Goal: Find specific page/section: Find specific page/section

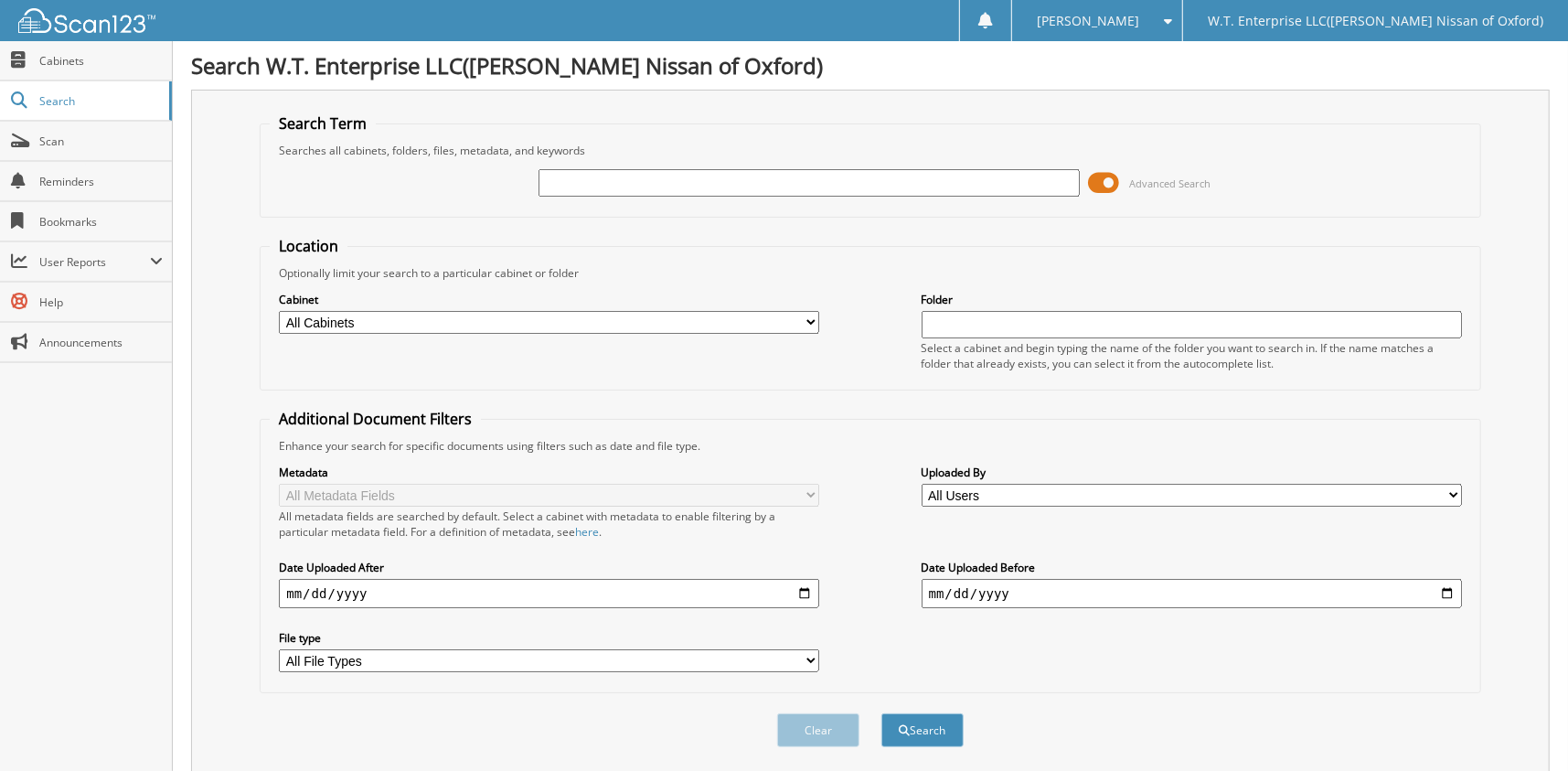
click at [1115, 180] on span at bounding box center [1104, 183] width 31 height 28
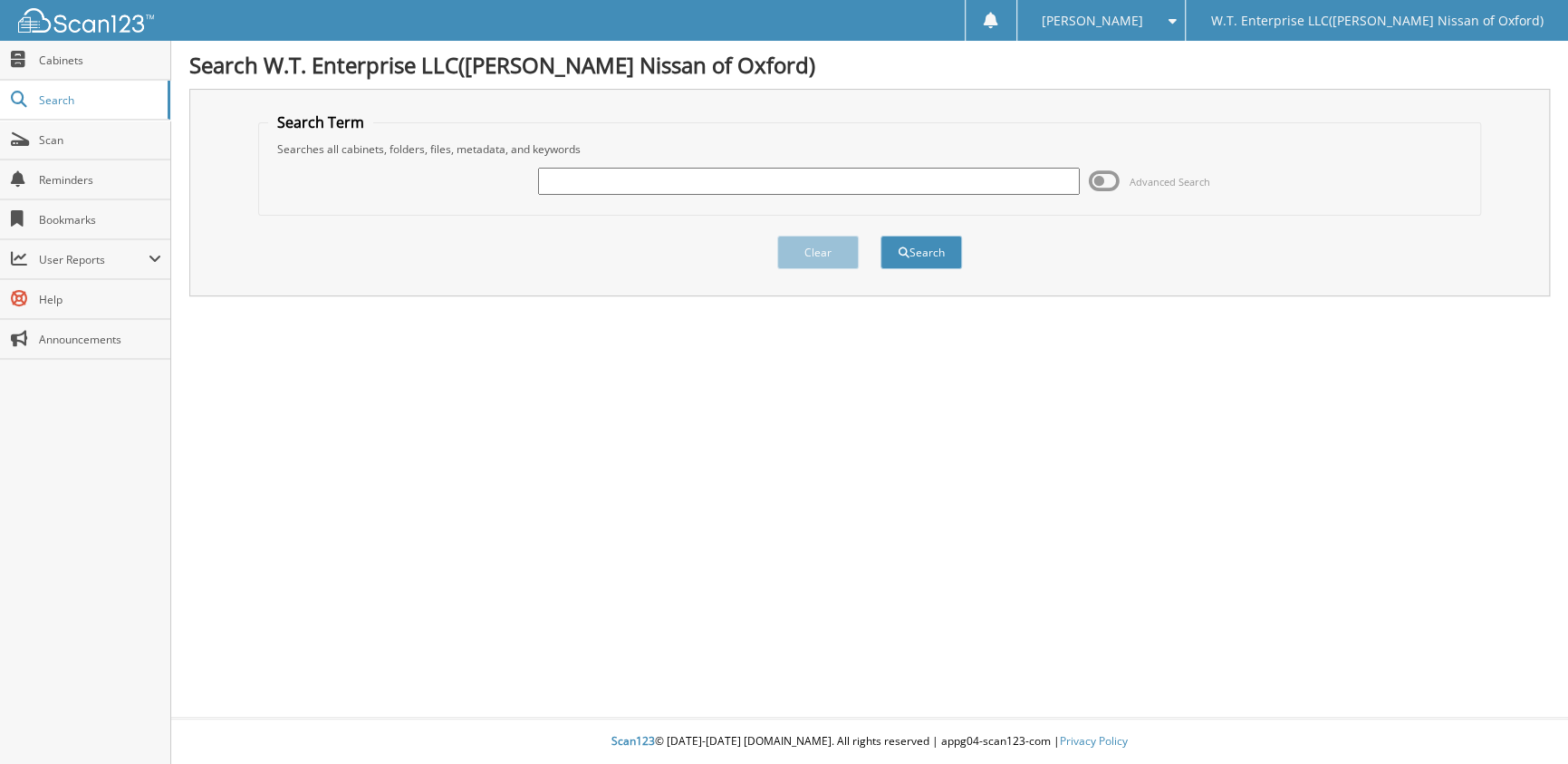
click at [595, 176] on input "text" at bounding box center [808, 181] width 541 height 27
type input "6001824"
click at [881, 235] on button "Search" at bounding box center [921, 252] width 82 height 33
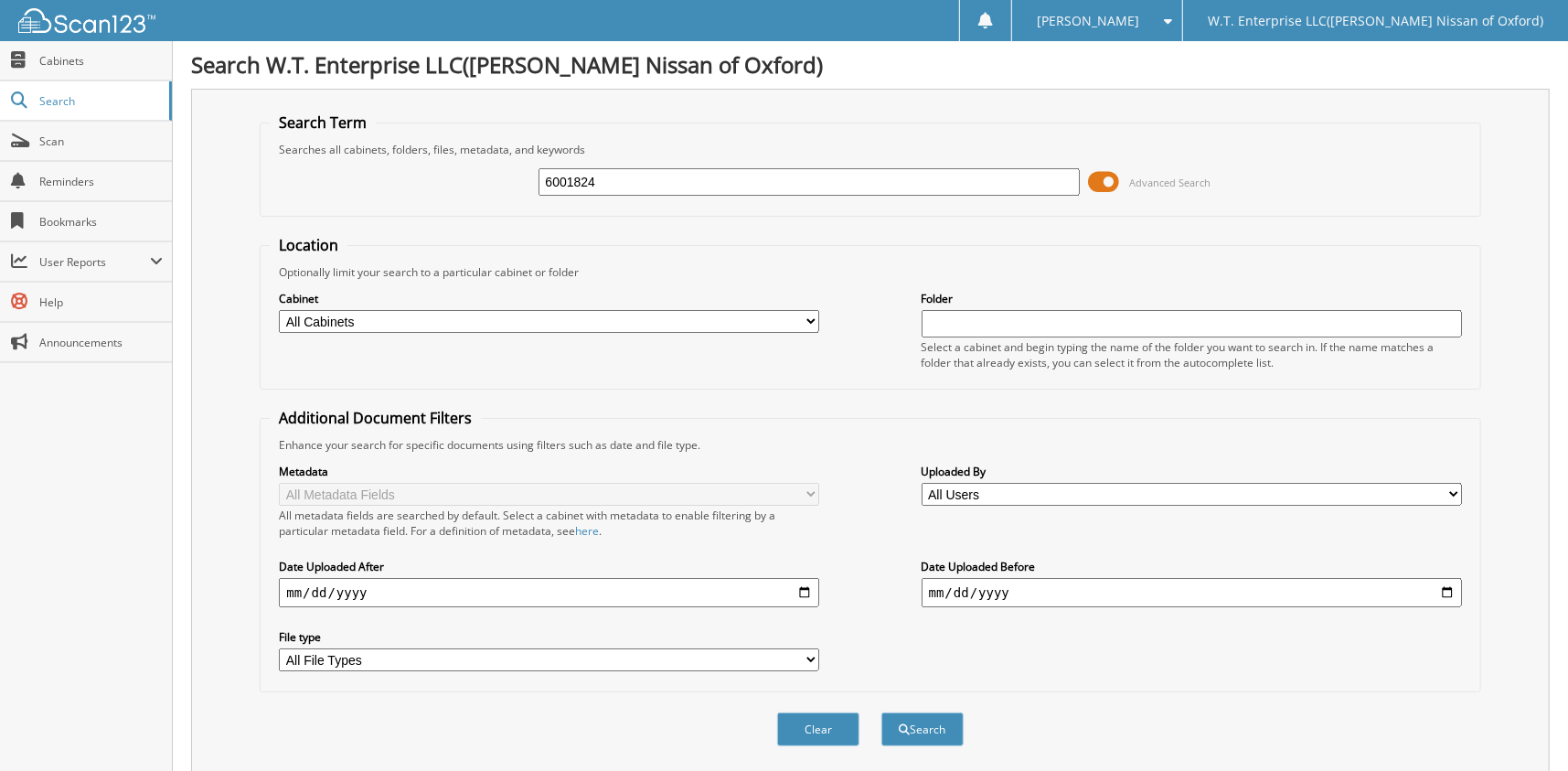
scroll to position [336, 0]
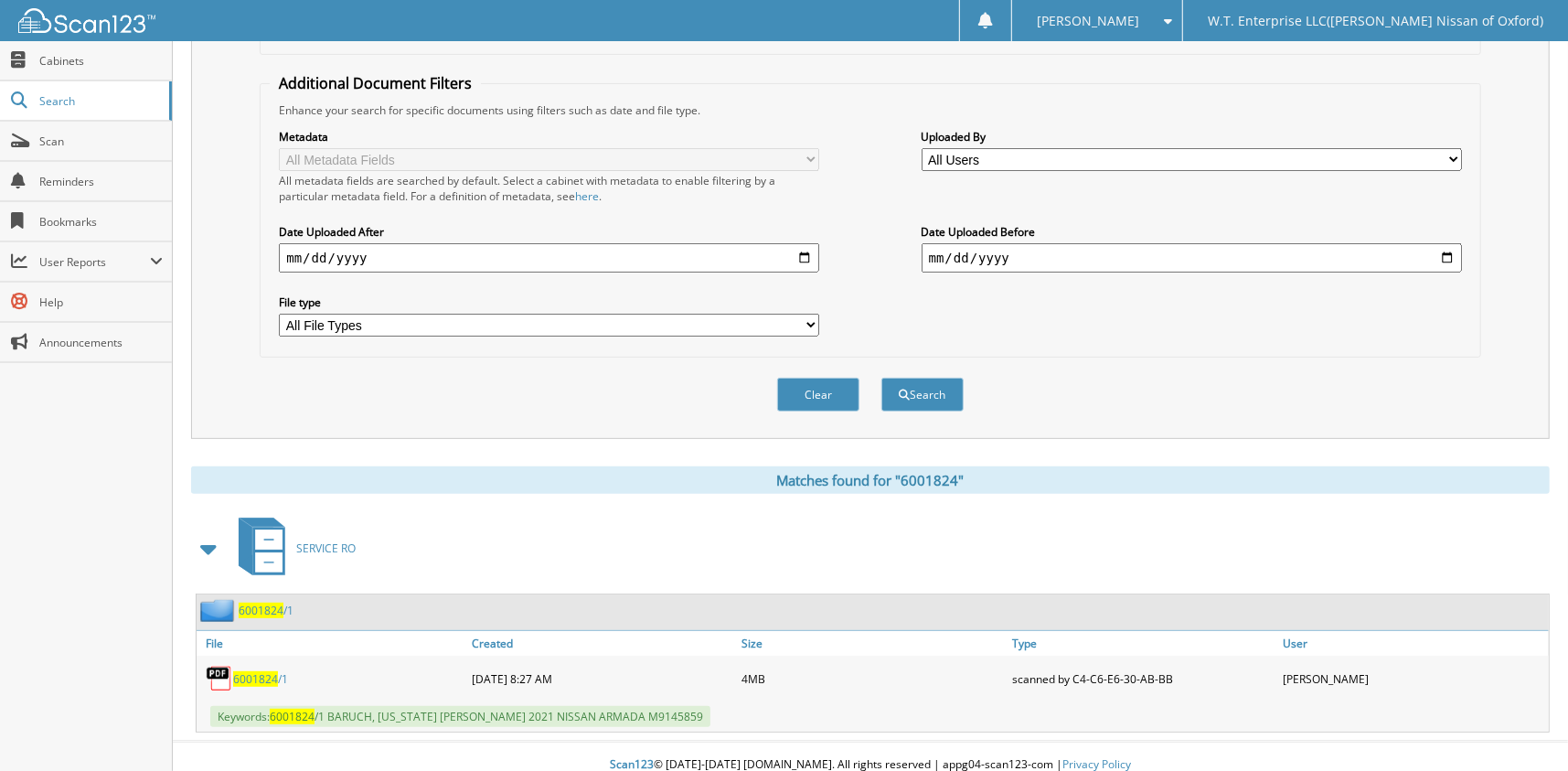
click at [263, 672] on span "6001824" at bounding box center [256, 679] width 45 height 16
